Goal: Task Accomplishment & Management: Manage account settings

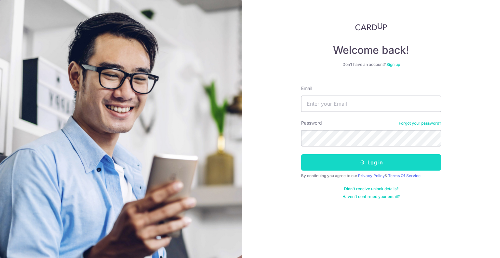
type input "[EMAIL_ADDRESS][DOMAIN_NAME]"
click at [349, 162] on button "Log in" at bounding box center [371, 162] width 140 height 16
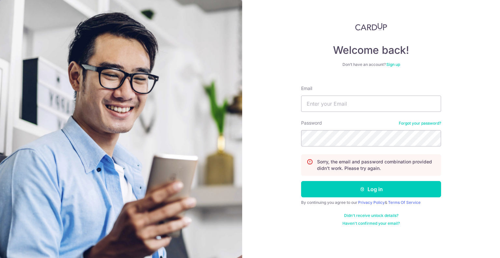
type input "[EMAIL_ADDRESS][DOMAIN_NAME]"
click at [234, 167] on img at bounding box center [121, 172] width 242 height 345
